Goal: Task Accomplishment & Management: Manage account settings

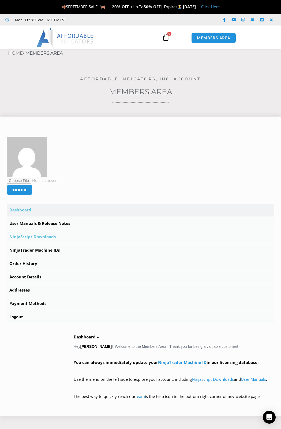
click at [43, 236] on link "NinjaScript Downloads" at bounding box center [140, 236] width 267 height 13
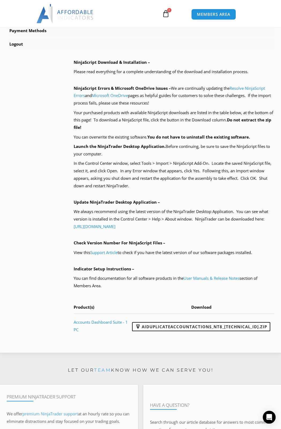
scroll to position [267, 0]
click at [208, 327] on link "AIDuplicateAccountActions_NT8_25.2.5.1.zip" at bounding box center [201, 326] width 138 height 9
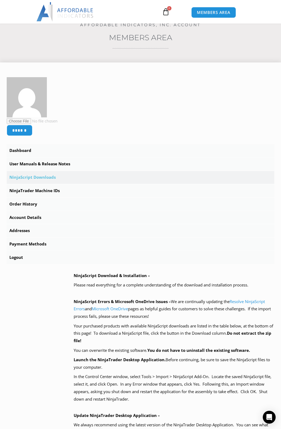
scroll to position [54, 0]
click at [42, 192] on link "NinjaTrader Machine IDs" at bounding box center [140, 190] width 267 height 13
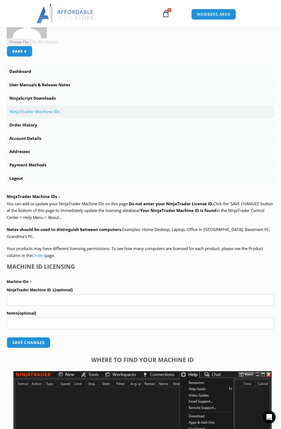
scroll to position [133, 0]
click at [75, 293] on input "NinjaTrader Machine ID 1 (optional)" at bounding box center [140, 299] width 267 height 12
paste input "**********"
type input "**********"
click at [36, 336] on button "Save changes" at bounding box center [29, 342] width 46 height 12
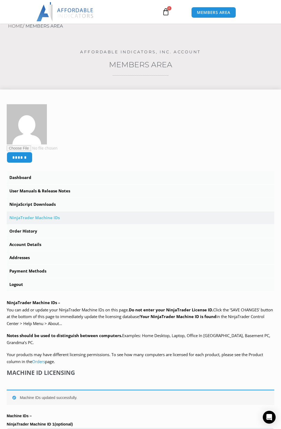
scroll to position [27, 0]
click at [49, 204] on link "NinjaScript Downloads" at bounding box center [140, 204] width 267 height 13
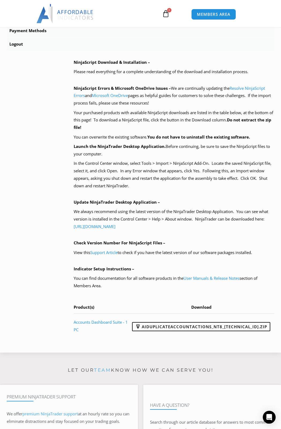
scroll to position [267, 0]
click at [217, 327] on link "AIDuplicateAccountActions_NT8_[TECHNICAL_ID].zip" at bounding box center [201, 326] width 138 height 9
click at [115, 46] on link "Logout" at bounding box center [140, 43] width 267 height 13
